Goal: Contribute content: Contribute content

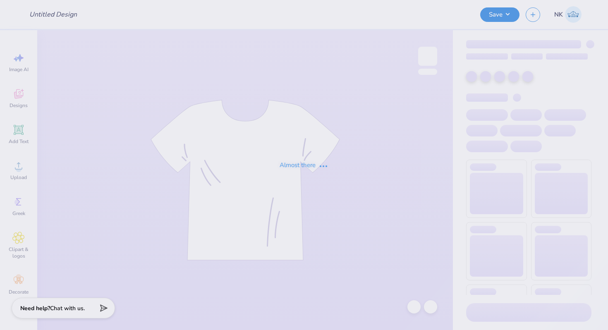
type input "MIT Executive Education"
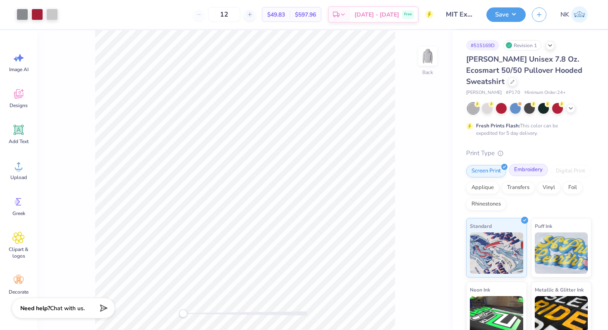
click at [531, 171] on div "Embroidery" at bounding box center [528, 170] width 39 height 12
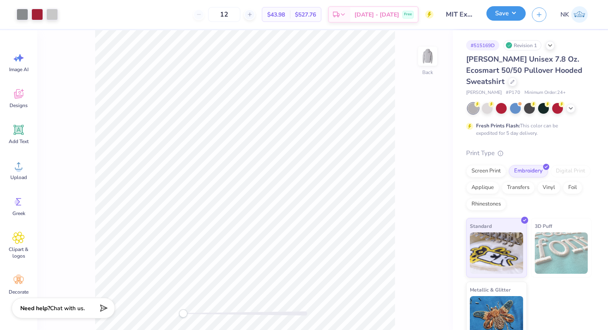
click at [516, 16] on button "Save" at bounding box center [506, 13] width 39 height 14
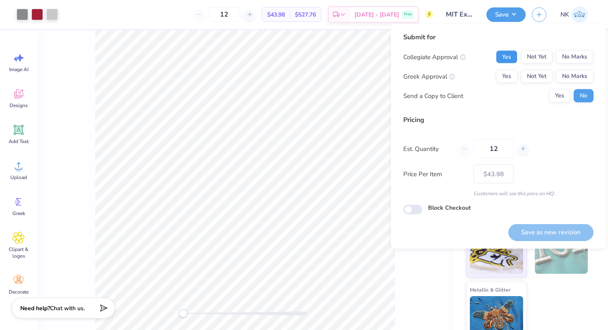
click at [508, 55] on button "Yes" at bounding box center [507, 56] width 22 height 13
click at [586, 79] on button "No Marks" at bounding box center [575, 76] width 38 height 13
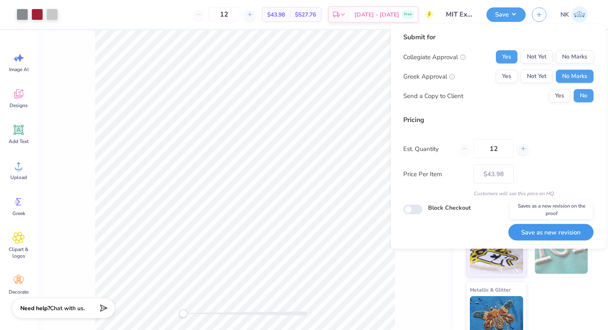
click at [549, 237] on button "Save as new revision" at bounding box center [551, 232] width 85 height 17
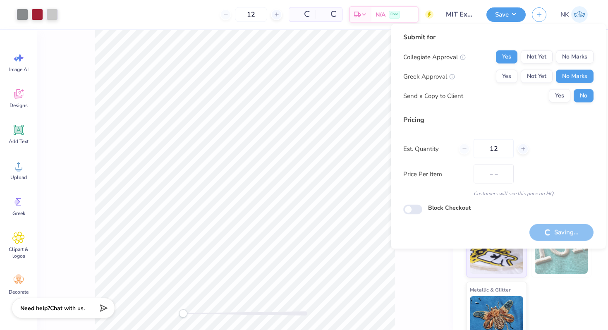
type input "$43.98"
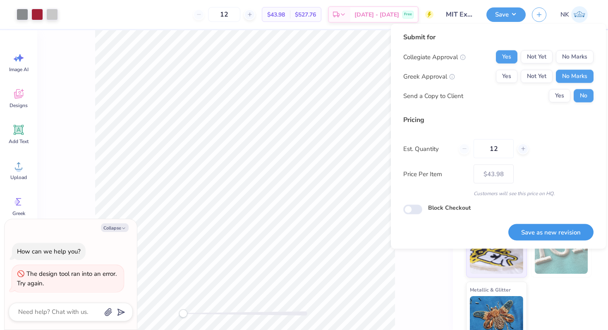
click at [543, 231] on button "Save as new revision" at bounding box center [551, 232] width 85 height 17
type textarea "x"
type input "– –"
type textarea "x"
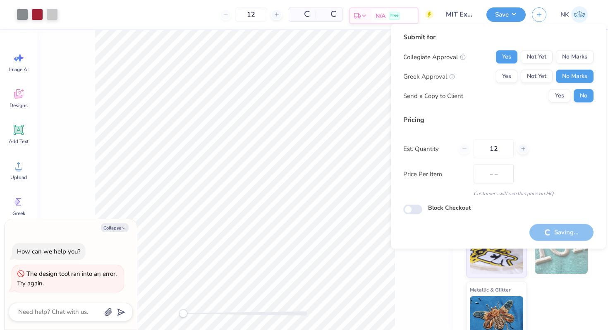
type input "$43.98"
type textarea "x"
